Goal: Task Accomplishment & Management: Manage account settings

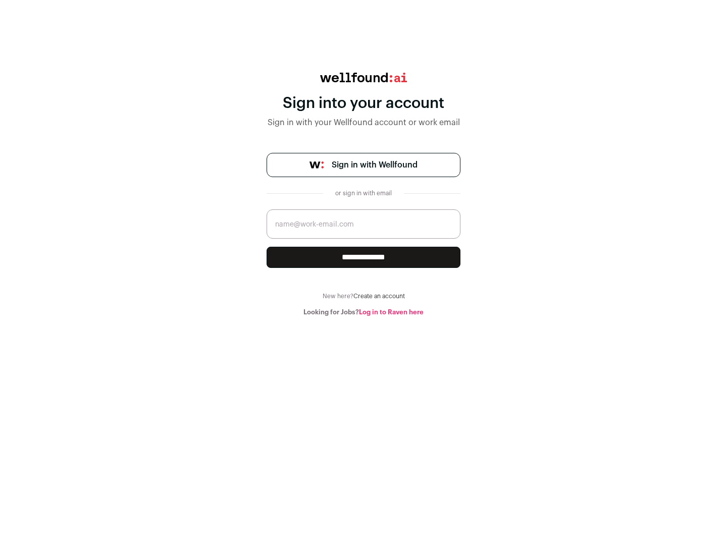
click at [374, 165] on span "Sign in with Wellfound" at bounding box center [375, 165] width 86 height 12
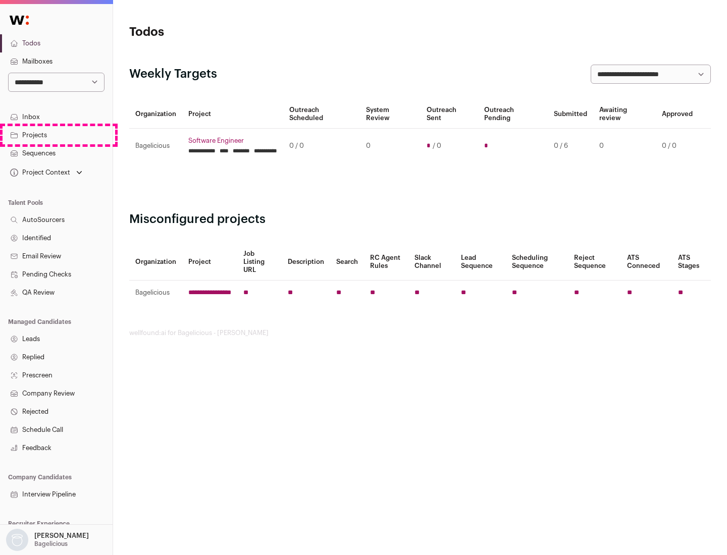
click at [56, 135] on link "Projects" at bounding box center [56, 135] width 113 height 18
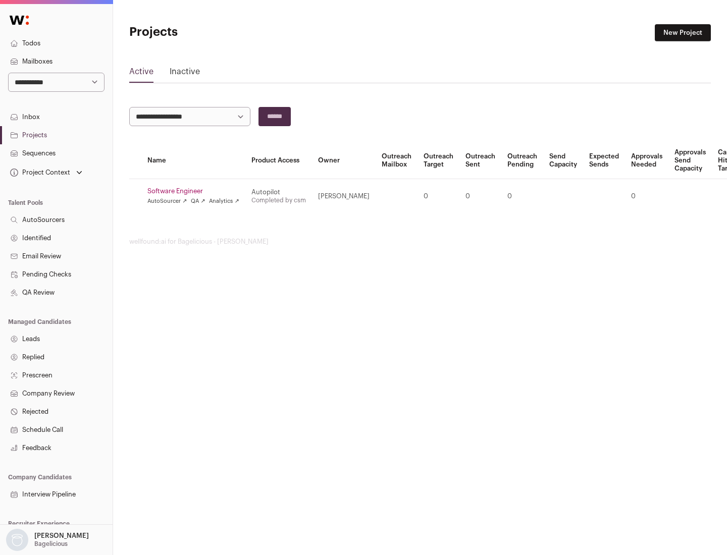
click at [196, 191] on link "Software Engineer" at bounding box center [193, 191] width 92 height 8
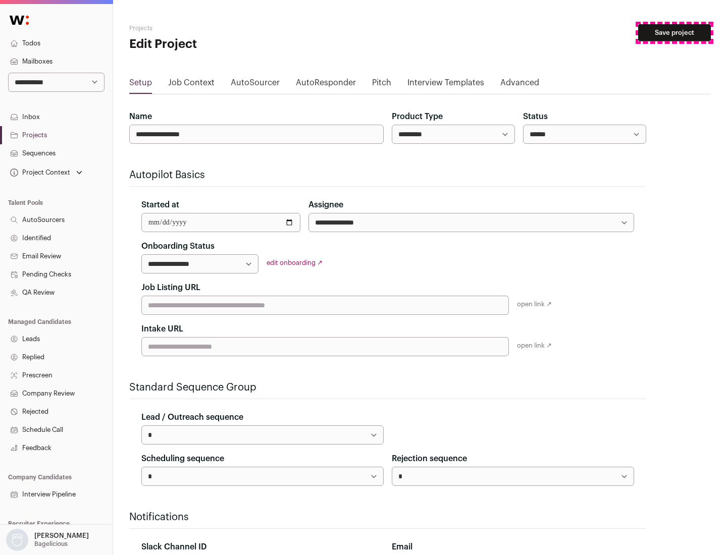
click at [674, 33] on button "Save project" at bounding box center [674, 32] width 73 height 17
